Goal: Navigation & Orientation: Find specific page/section

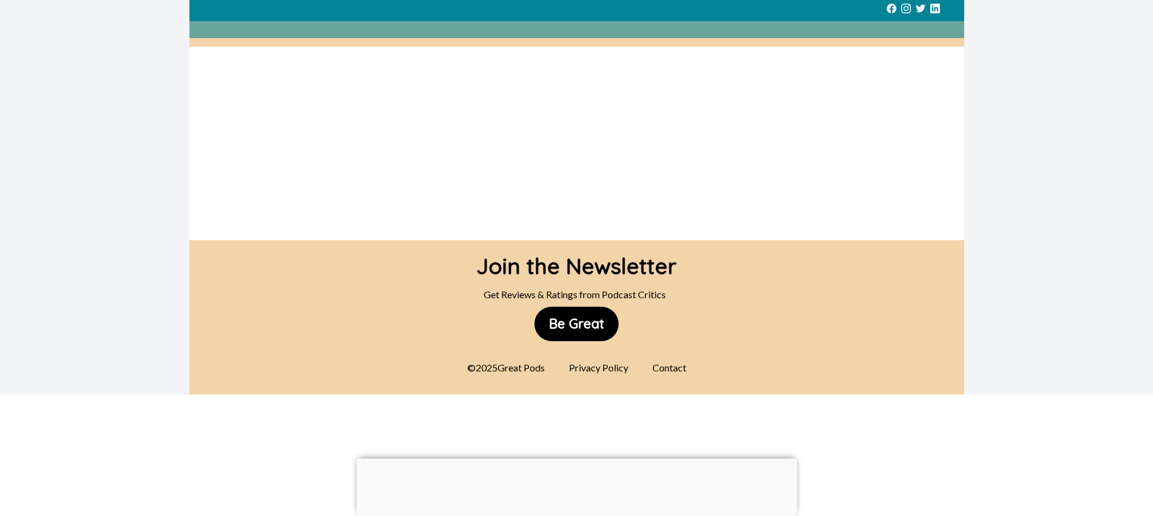
scroll to position [82, 0]
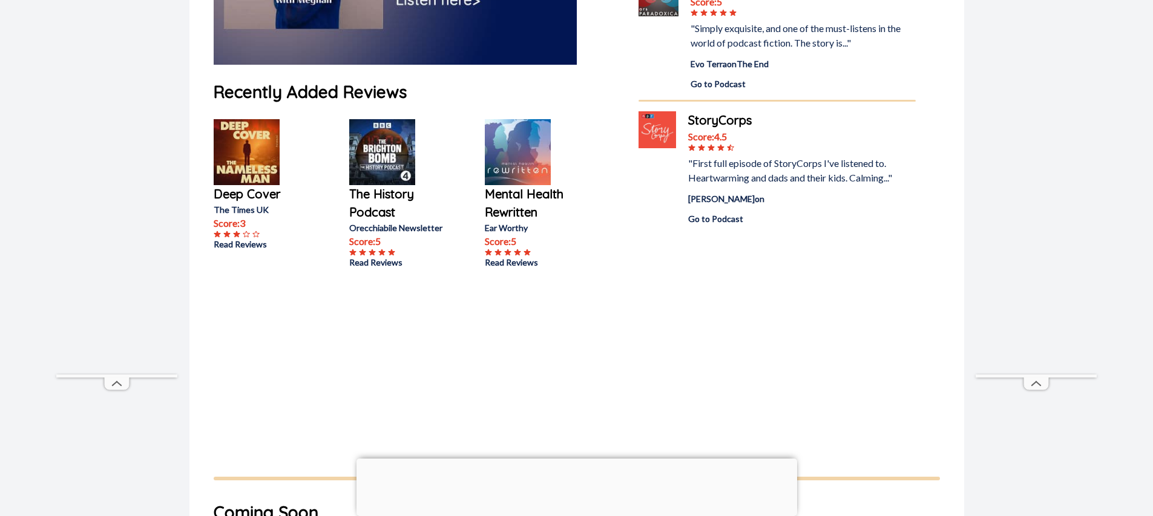
scroll to position [459, 0]
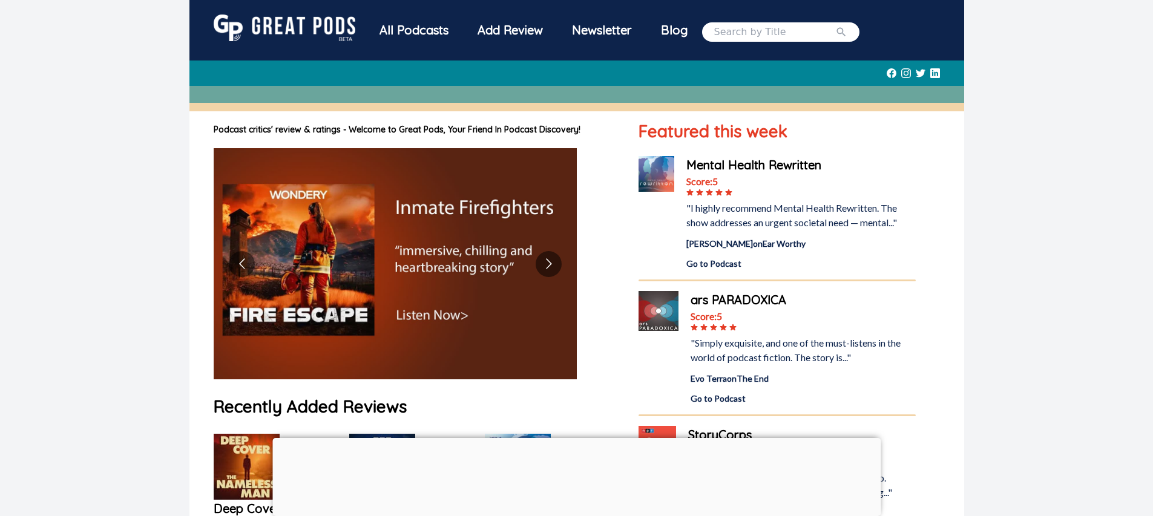
click at [401, 25] on div "All Podcasts" at bounding box center [414, 30] width 98 height 31
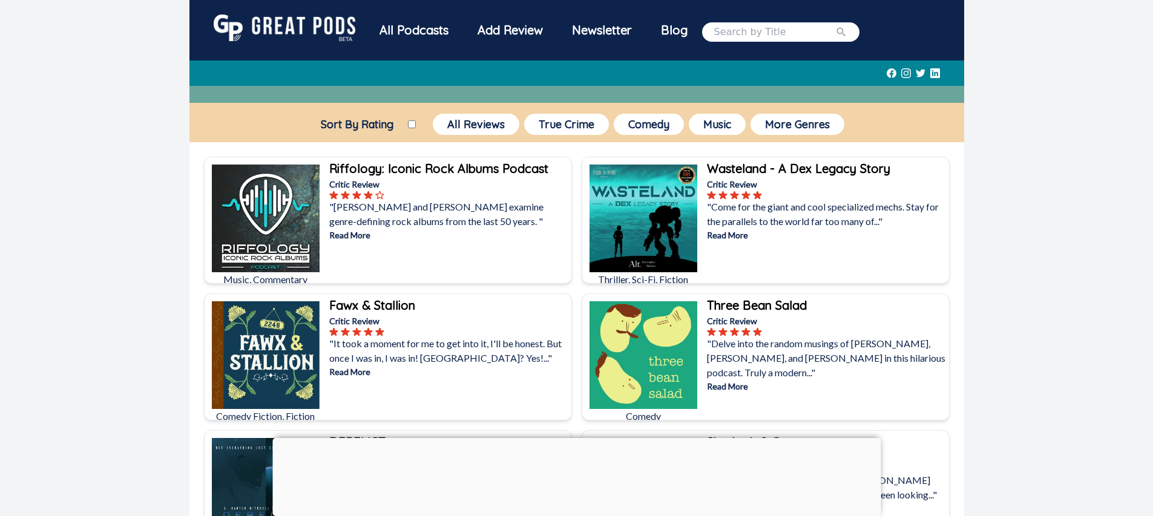
click at [525, 25] on div "Add Review" at bounding box center [510, 30] width 94 height 31
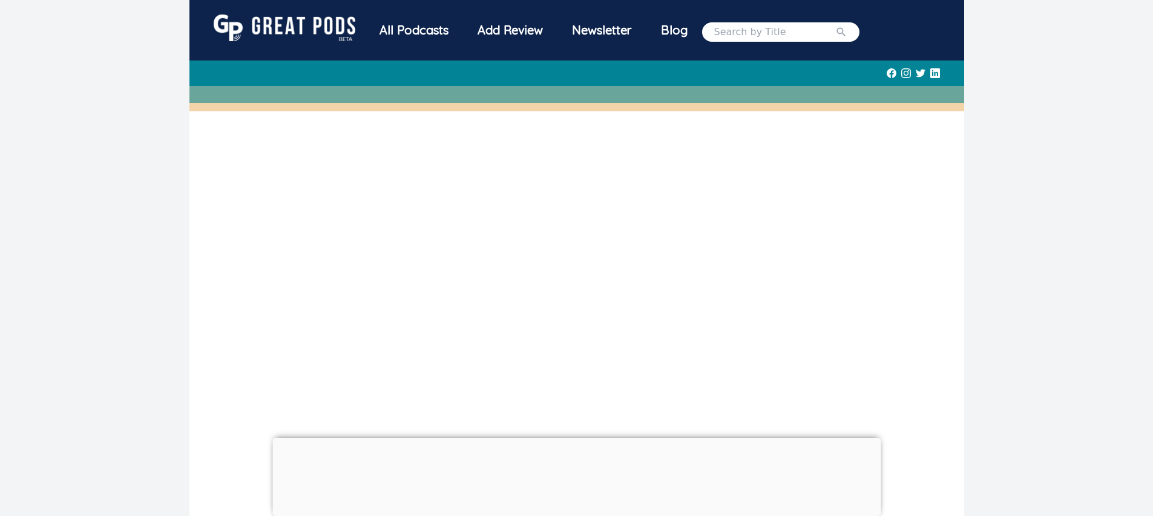
click at [592, 31] on div "Newsletter" at bounding box center [601, 30] width 89 height 31
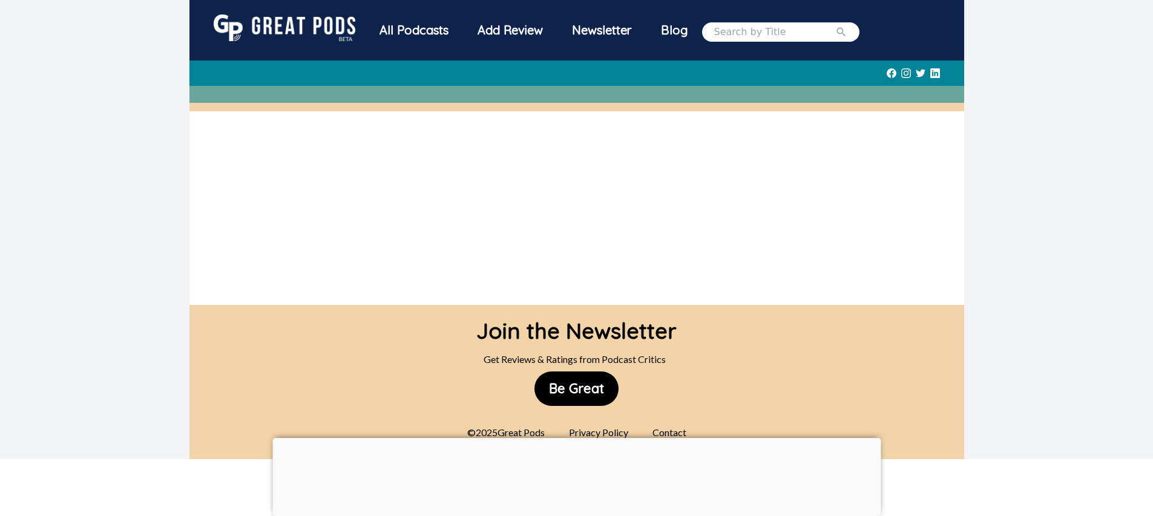
click at [677, 30] on div "Blog" at bounding box center [674, 30] width 56 height 31
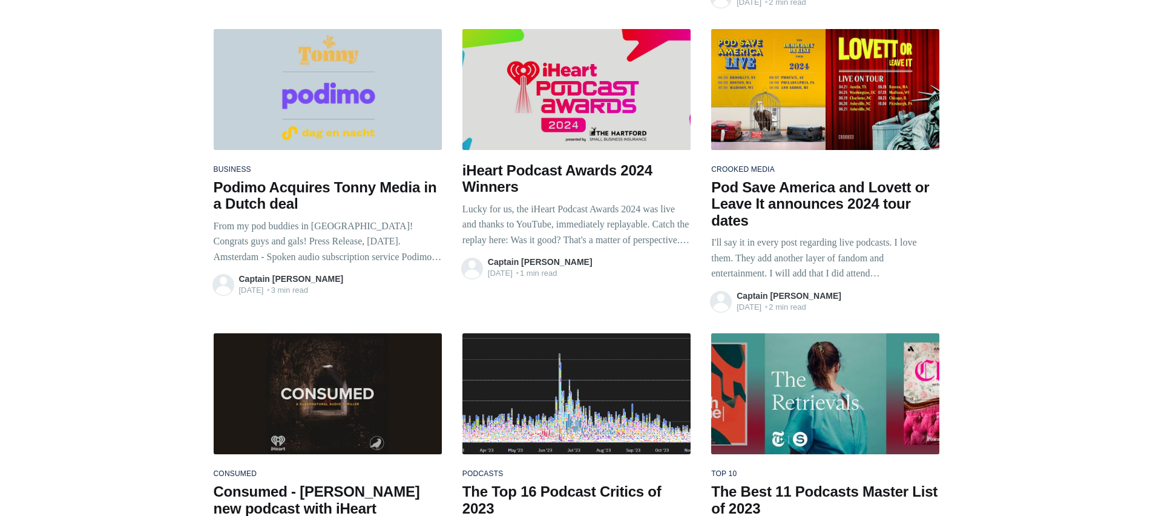
scroll to position [4697, 0]
